Goal: Transaction & Acquisition: Obtain resource

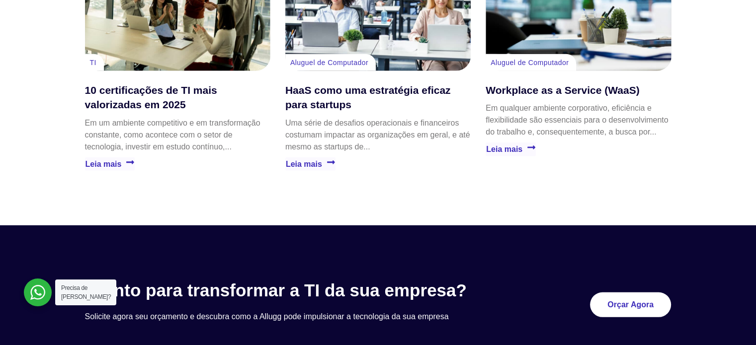
scroll to position [2968, 0]
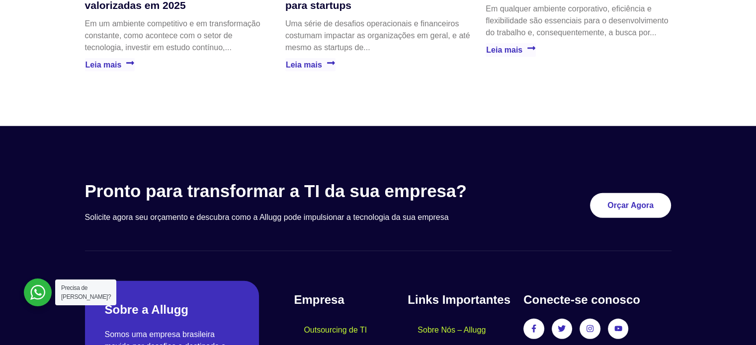
scroll to position [2968, 0]
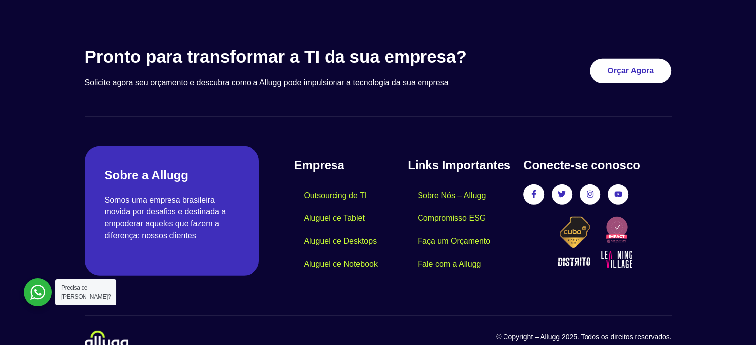
click at [336, 275] on div "Pronto para transformar a TI da sua empresa? Solicite agora seu orçamento e des…" at bounding box center [378, 198] width 597 height 314
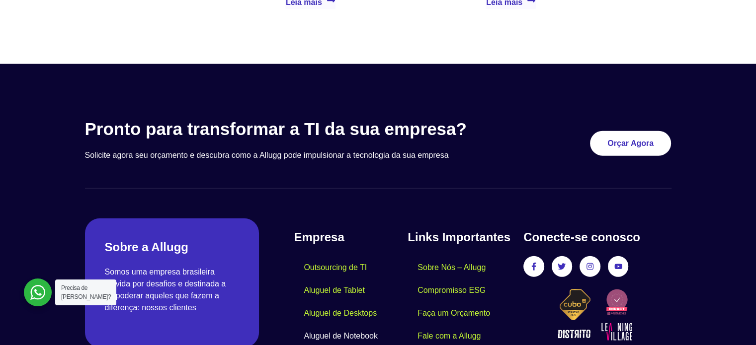
scroll to position [2505, 0]
